Goal: Use online tool/utility: Utilize a website feature to perform a specific function

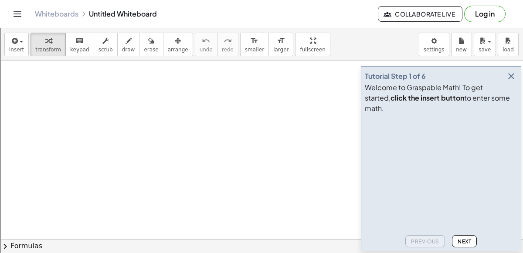
click at [514, 81] on button "button" at bounding box center [511, 76] width 12 height 12
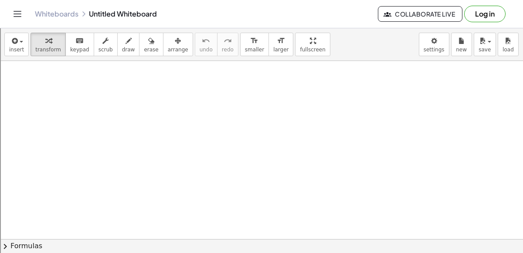
drag, startPoint x: 432, startPoint y: 130, endPoint x: 347, endPoint y: 125, distance: 85.6
click at [347, 125] on div at bounding box center [405, 131] width 135 height 30
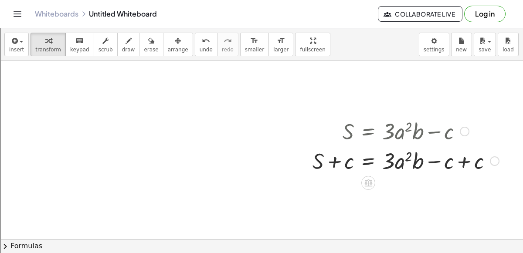
click at [465, 161] on div at bounding box center [405, 161] width 195 height 30
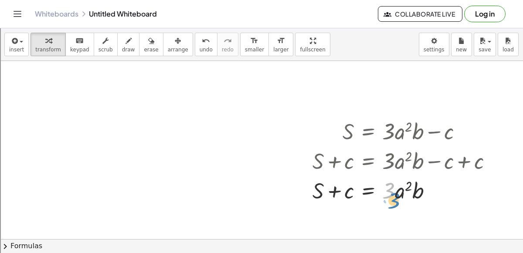
drag, startPoint x: 385, startPoint y: 191, endPoint x: 388, endPoint y: 197, distance: 6.7
click at [388, 197] on div at bounding box center [405, 190] width 195 height 30
drag, startPoint x: 396, startPoint y: 193, endPoint x: 328, endPoint y: 224, distance: 74.9
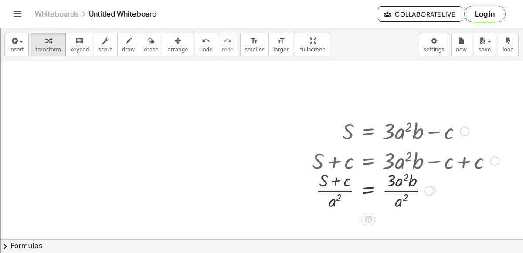
click at [397, 195] on div at bounding box center [405, 190] width 195 height 44
click at [392, 184] on div at bounding box center [405, 190] width 195 height 44
click at [392, 192] on div at bounding box center [405, 190] width 195 height 44
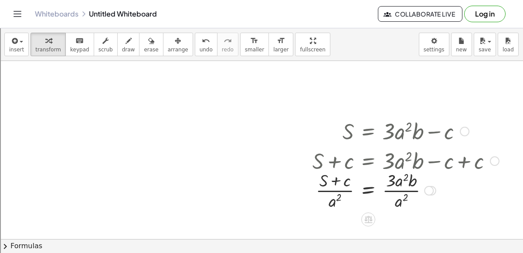
click at [394, 188] on div at bounding box center [405, 190] width 195 height 44
click at [325, 188] on div at bounding box center [405, 190] width 195 height 44
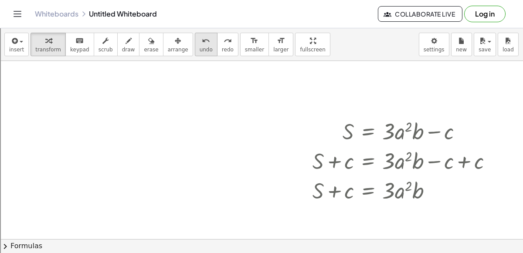
click at [195, 46] on button "undo undo" at bounding box center [206, 45] width 23 height 24
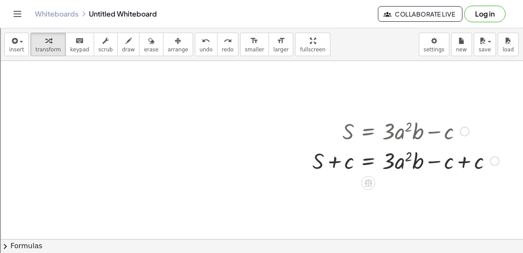
click at [461, 160] on div at bounding box center [405, 161] width 195 height 30
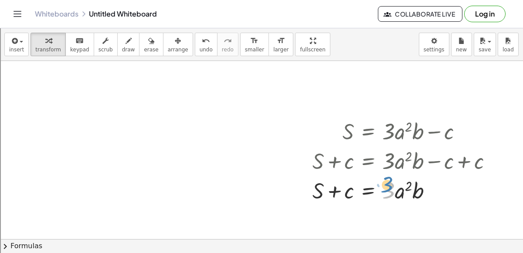
click at [385, 191] on div at bounding box center [405, 190] width 195 height 30
click at [431, 193] on div at bounding box center [433, 191] width 10 height 10
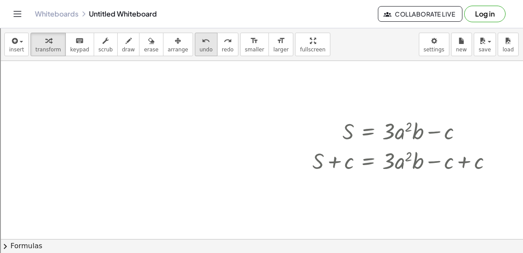
click at [202, 41] on icon "undo" at bounding box center [206, 41] width 8 height 10
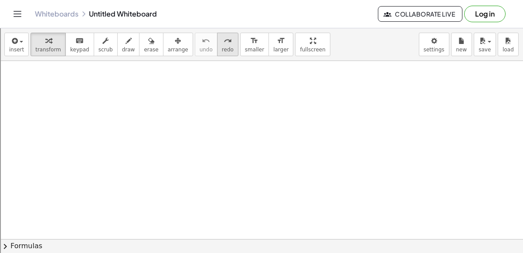
click at [217, 45] on button "redo redo" at bounding box center [227, 45] width 21 height 24
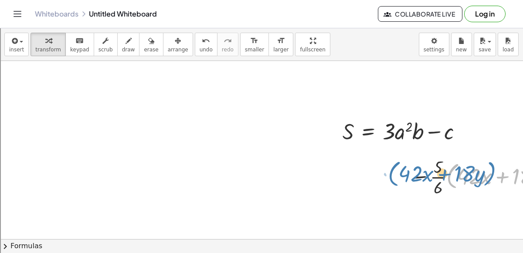
drag, startPoint x: 449, startPoint y: 176, endPoint x: 402, endPoint y: 177, distance: 47.1
click at [402, 177] on div "· ( + · 42 · x + · 18 · y ) − · · 5 · 6 · ( + · 42 · x + · 18 · y ) − ( + · 2 ·…" at bounding box center [533, 177] width 272 height 48
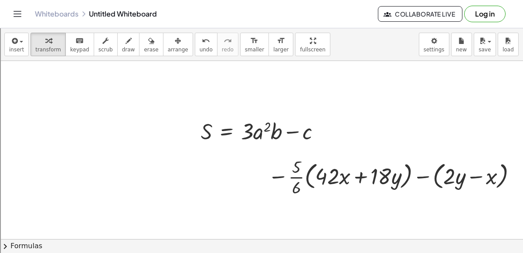
scroll to position [0, 147]
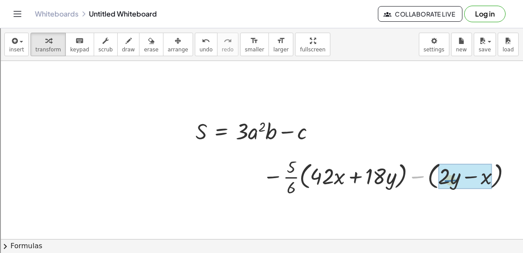
drag, startPoint x: 421, startPoint y: 177, endPoint x: 456, endPoint y: 182, distance: 35.2
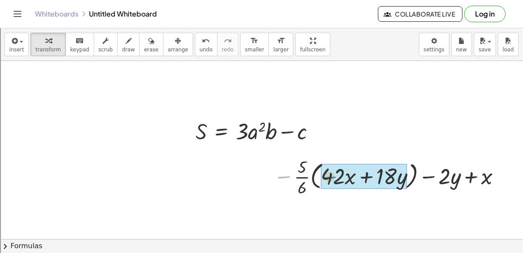
drag, startPoint x: 277, startPoint y: 175, endPoint x: 335, endPoint y: 176, distance: 58.0
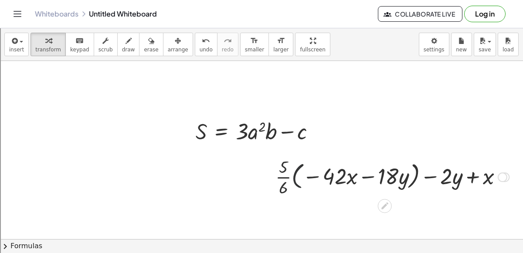
click at [292, 174] on div at bounding box center [392, 177] width 242 height 44
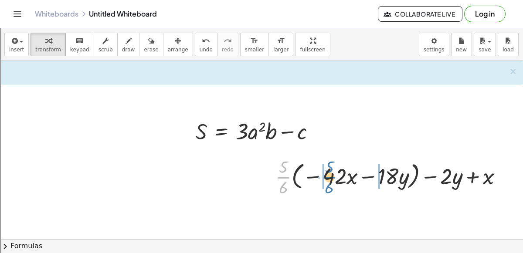
drag, startPoint x: 286, startPoint y: 175, endPoint x: 333, endPoint y: 175, distance: 47.5
click at [333, 175] on div at bounding box center [392, 177] width 242 height 44
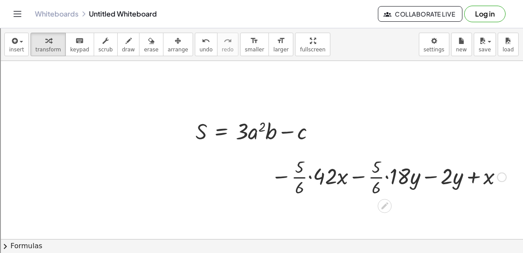
click at [308, 178] on div at bounding box center [389, 177] width 244 height 44
click at [308, 178] on div at bounding box center [389, 177] width 236 height 44
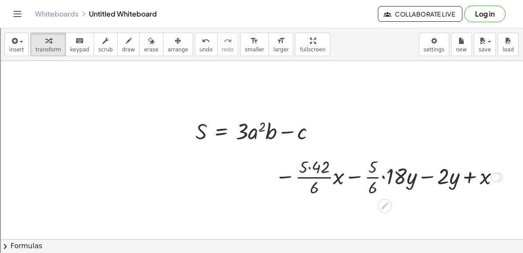
click at [309, 167] on div at bounding box center [389, 177] width 236 height 44
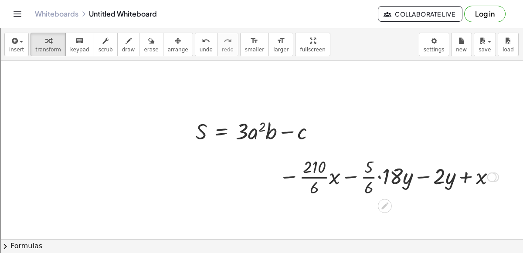
click at [310, 174] on div at bounding box center [389, 177] width 229 height 44
click at [310, 174] on div at bounding box center [388, 177] width 223 height 44
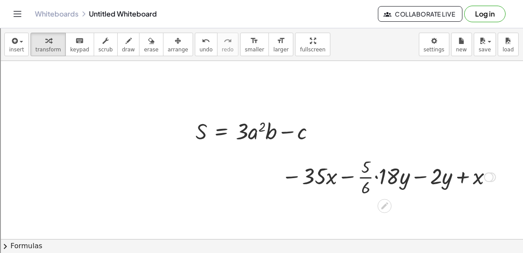
click at [376, 177] on div at bounding box center [388, 177] width 223 height 44
click at [376, 177] on div at bounding box center [389, 177] width 216 height 44
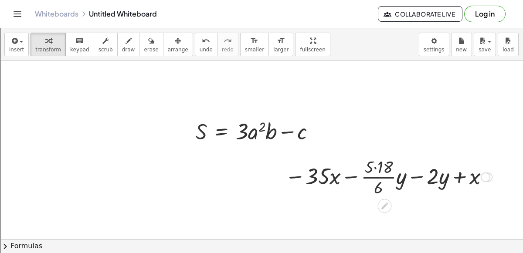
click at [375, 177] on div at bounding box center [389, 177] width 216 height 44
click at [374, 174] on div at bounding box center [389, 177] width 216 height 44
click at [376, 164] on div at bounding box center [389, 177] width 216 height 44
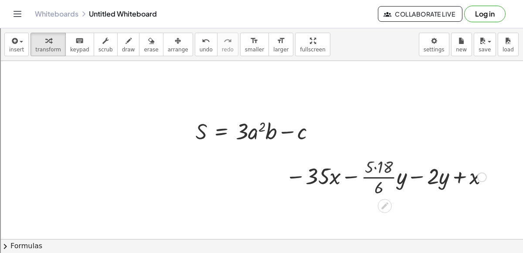
click at [376, 164] on div at bounding box center [389, 177] width 204 height 44
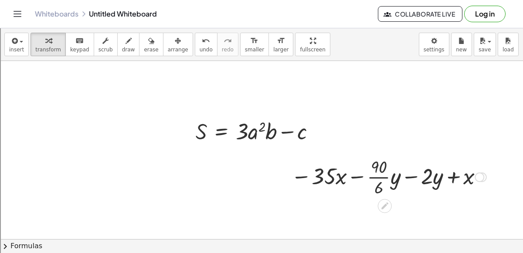
click at [378, 172] on div at bounding box center [389, 177] width 204 height 44
click at [377, 174] on div at bounding box center [389, 177] width 204 height 44
click at [377, 174] on div at bounding box center [389, 177] width 200 height 30
click at [377, 174] on div at bounding box center [389, 177] width 204 height 30
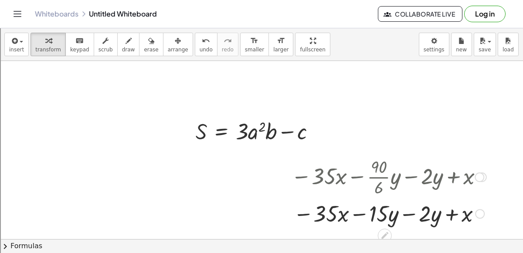
click at [406, 210] on div at bounding box center [389, 213] width 204 height 30
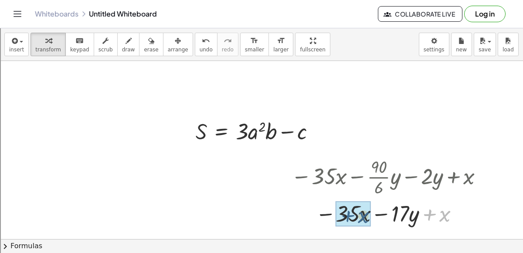
drag, startPoint x: 427, startPoint y: 213, endPoint x: 342, endPoint y: 213, distance: 85.0
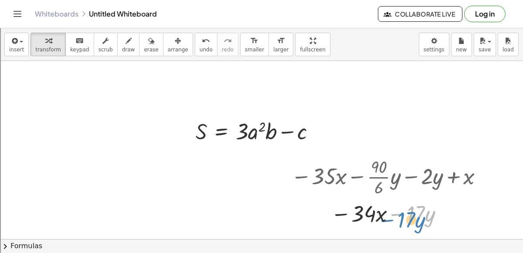
drag, startPoint x: 402, startPoint y: 212, endPoint x: 396, endPoint y: 212, distance: 6.6
click at [396, 212] on div at bounding box center [389, 213] width 204 height 30
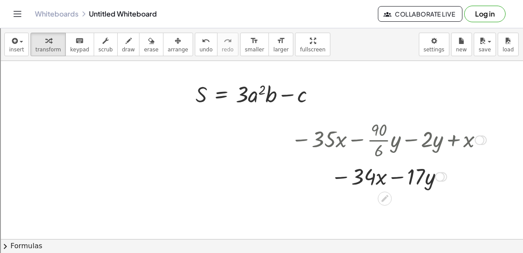
scroll to position [40, 146]
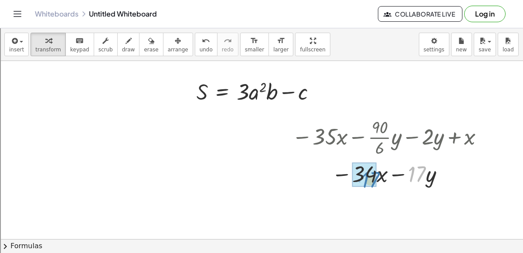
drag, startPoint x: 412, startPoint y: 173, endPoint x: 365, endPoint y: 179, distance: 47.4
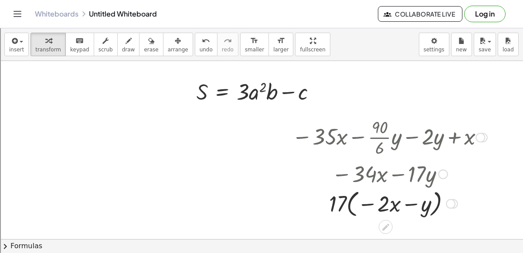
click at [350, 206] on div at bounding box center [390, 203] width 204 height 33
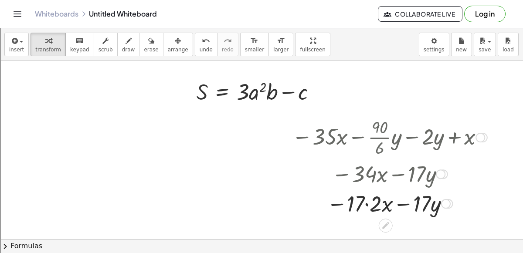
click at [372, 206] on div at bounding box center [390, 203] width 204 height 30
